Goal: Go to known website: Access a specific website the user already knows

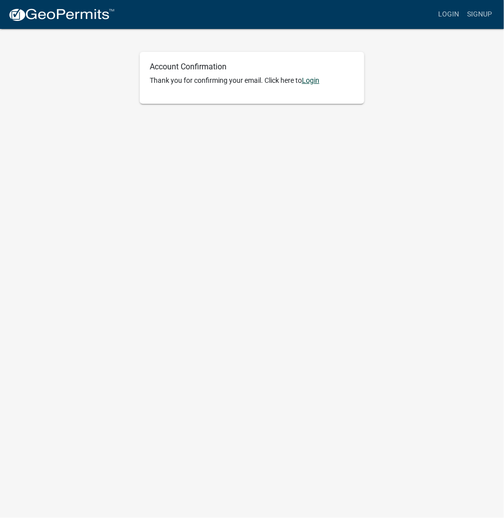
click at [313, 81] on link "Login" at bounding box center [310, 80] width 17 height 8
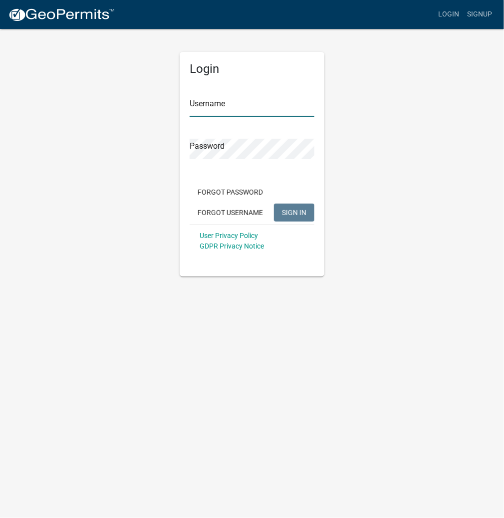
click at [226, 105] on input "Username" at bounding box center [252, 106] width 125 height 20
paste input "NORENESMITH"
type input "NORENESMITH"
click at [289, 216] on span "SIGN IN" at bounding box center [294, 212] width 24 height 8
